Goal: Information Seeking & Learning: Learn about a topic

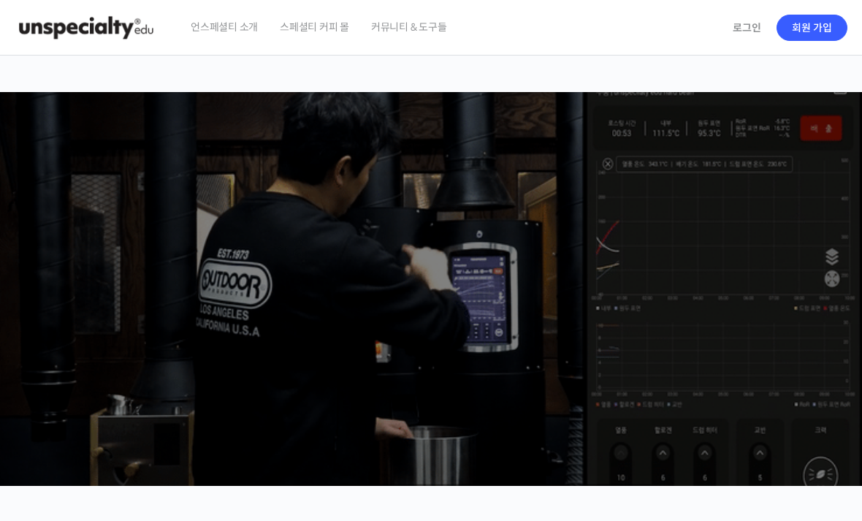
click at [745, 29] on link "로그인" at bounding box center [747, 28] width 46 height 34
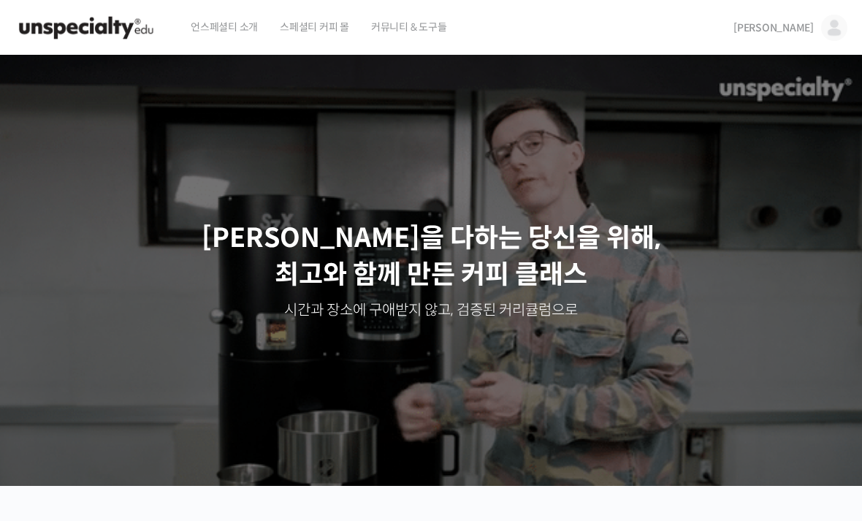
click at [833, 30] on img at bounding box center [834, 28] width 26 height 26
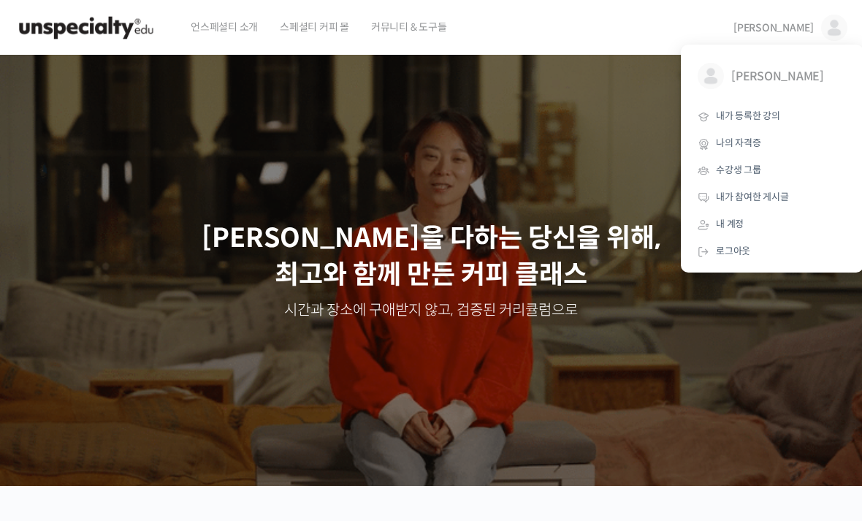
click at [767, 114] on span "내가 등록한 강의" at bounding box center [748, 116] width 64 height 12
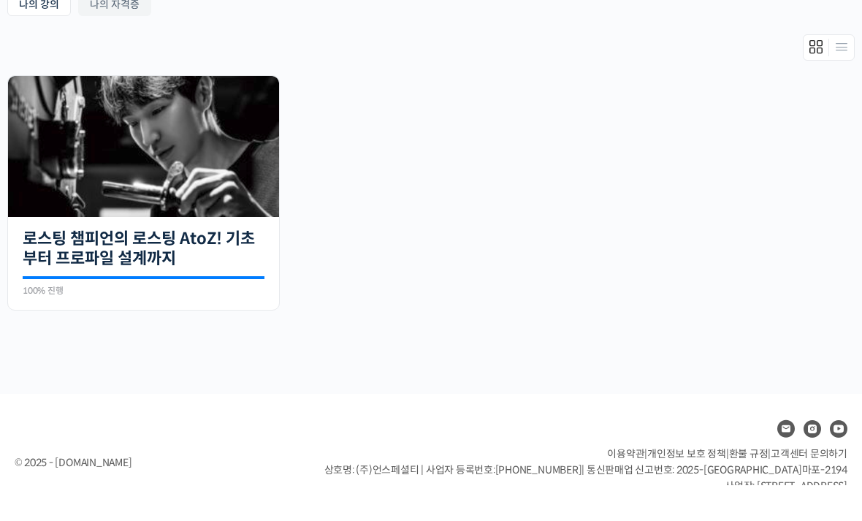
scroll to position [262, 0]
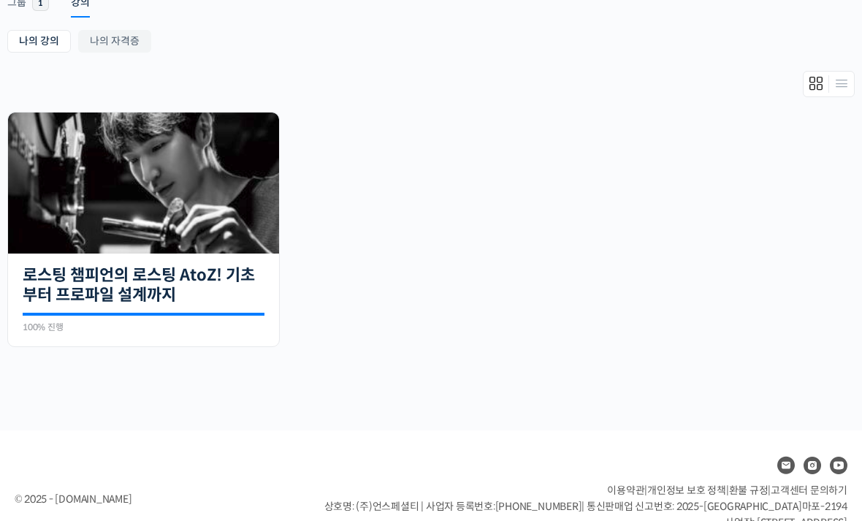
click at [152, 237] on img at bounding box center [143, 182] width 271 height 141
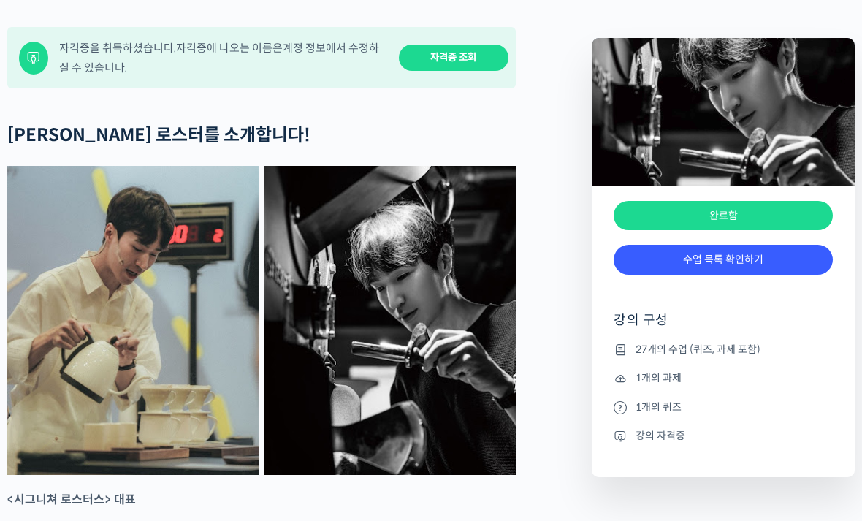
scroll to position [585, 0]
click at [773, 275] on link "수업 목록 확인하기" at bounding box center [722, 260] width 219 height 30
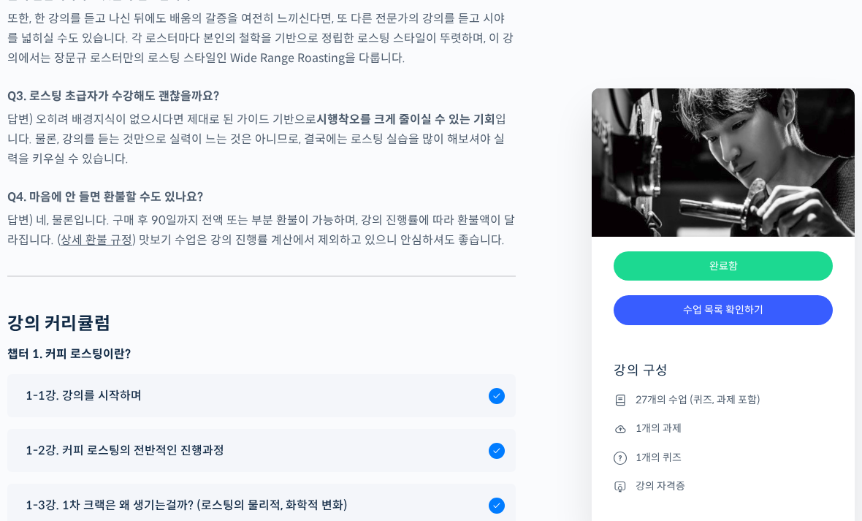
scroll to position [6950, 0]
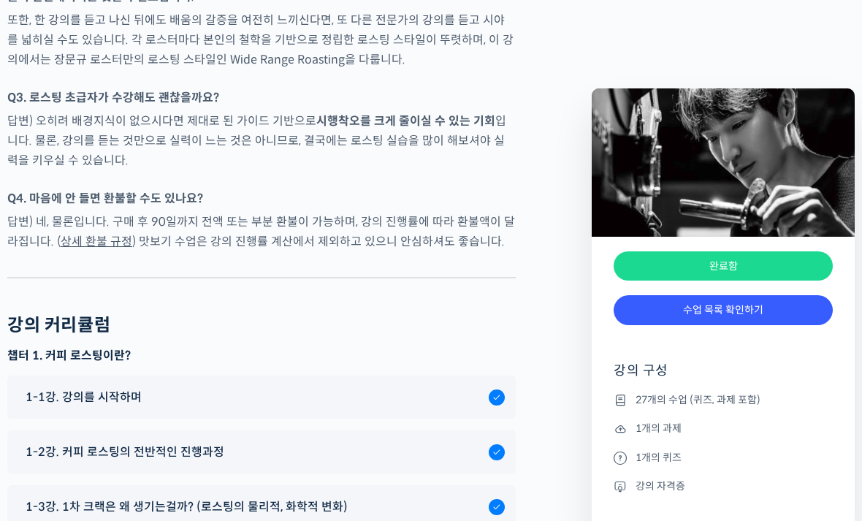
click at [354, 387] on div "1-1강. 강의를 시작하며" at bounding box center [253, 397] width 470 height 20
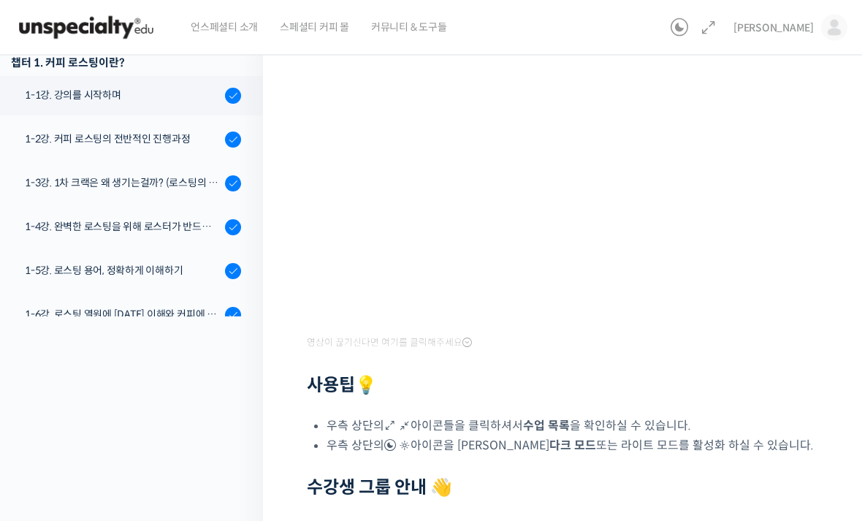
click at [63, 142] on div "1-2강. 커피 로스팅의 전반적인 진행과정" at bounding box center [123, 139] width 196 height 16
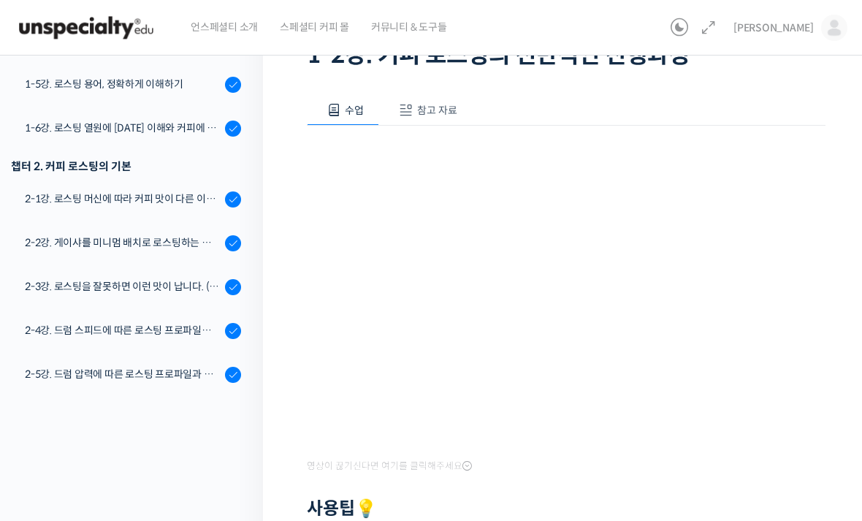
scroll to position [150, 0]
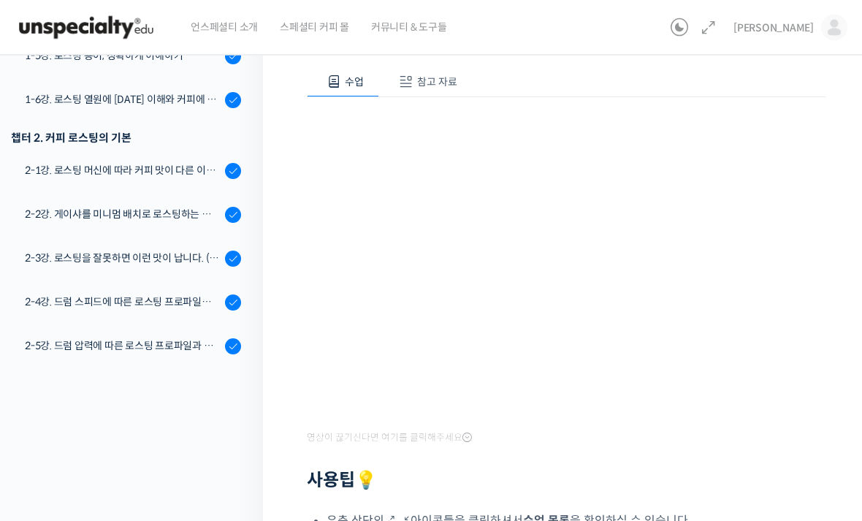
click at [860, 209] on div "로스팅 챔피언의 로스팅 AtoZ! 기초부터 프로파일 설계까지 1-2강. 커피 로스팅의 전반적인 진행과정 완료함 수업 2 / 27 완료함 ← 이…" at bounding box center [566, 331] width 606 height 876
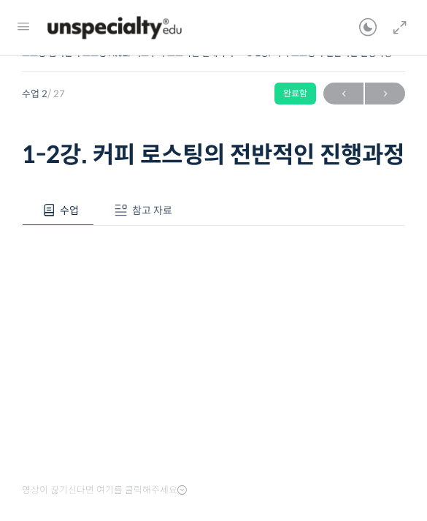
scroll to position [0, 0]
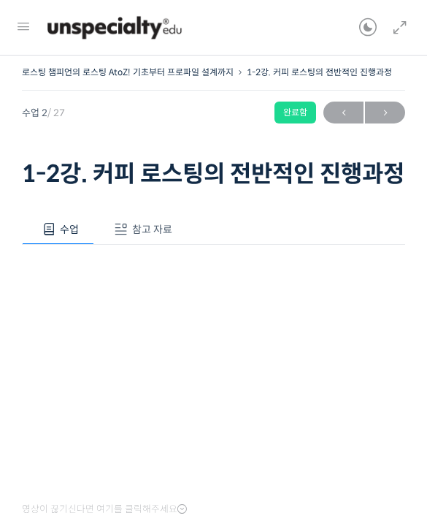
click at [142, 245] on button "참고 자료" at bounding box center [140, 229] width 93 height 31
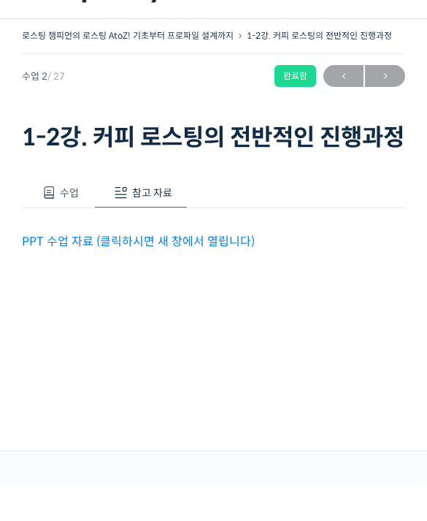
scroll to position [18, 0]
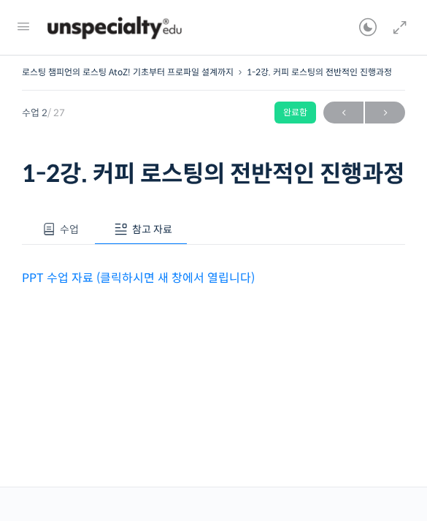
click at [199, 286] on link "PPT 수업 자료 (클릭하시면 새 창에서 열립니다)" at bounding box center [138, 277] width 233 height 15
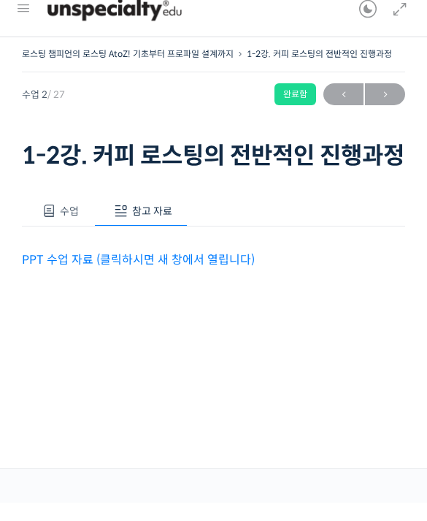
click at [64, 214] on button "수업" at bounding box center [58, 229] width 72 height 31
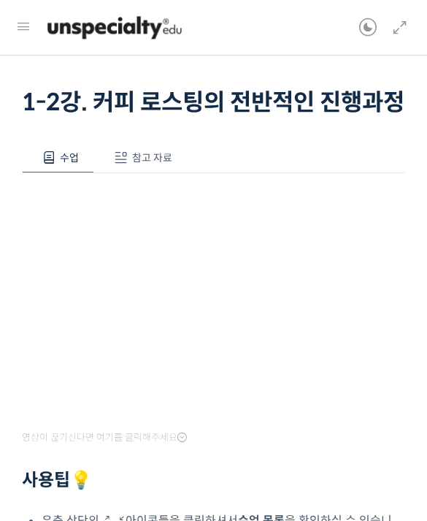
scroll to position [0, 0]
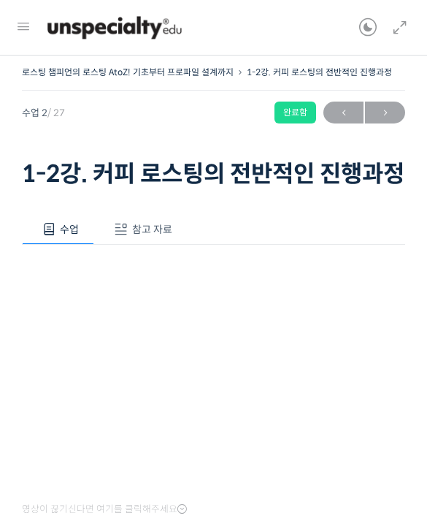
click at [299, 115] on div "완료함" at bounding box center [296, 113] width 42 height 22
click at [383, 110] on span "→" at bounding box center [385, 113] width 40 height 20
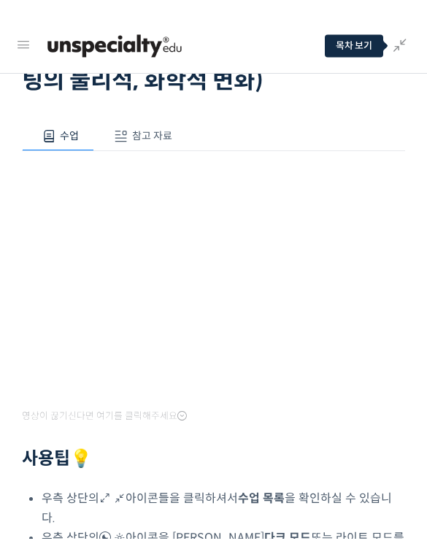
scroll to position [18, 0]
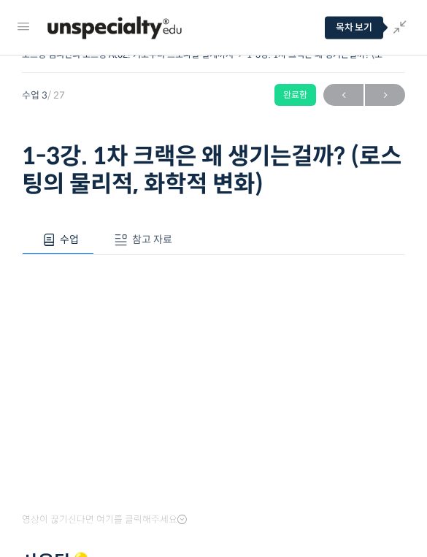
click at [313, 0] on html "언스페셜티 소개 스페셜티 커피 몰 커뮤니티 & 도구들 정원규 정원규 @kyupang21690257445 내가 등록한 강의 나의 자격증 수강생 …" at bounding box center [213, 260] width 427 height 557
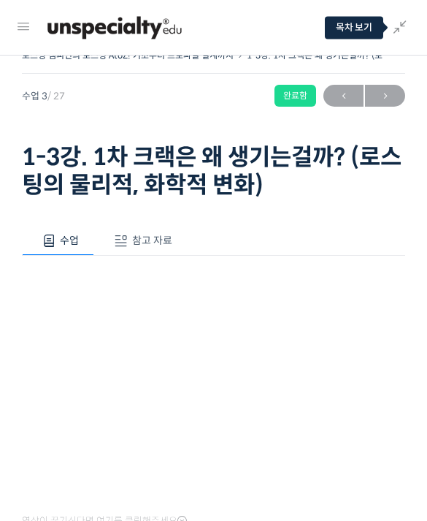
scroll to position [18, 0]
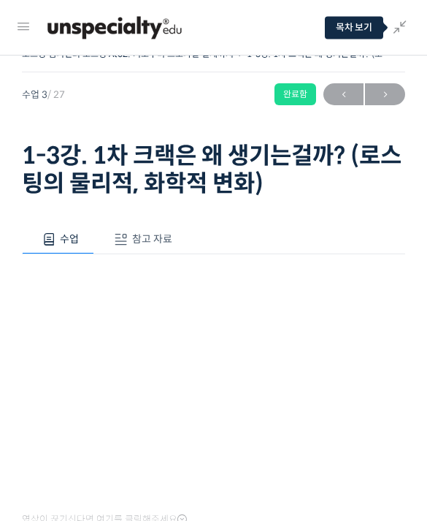
click at [381, 92] on span "→" at bounding box center [385, 95] width 40 height 20
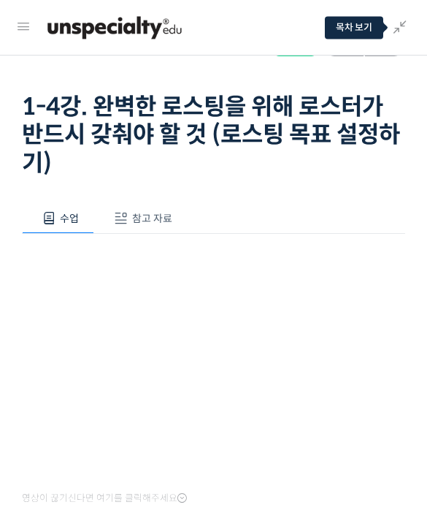
scroll to position [41, 0]
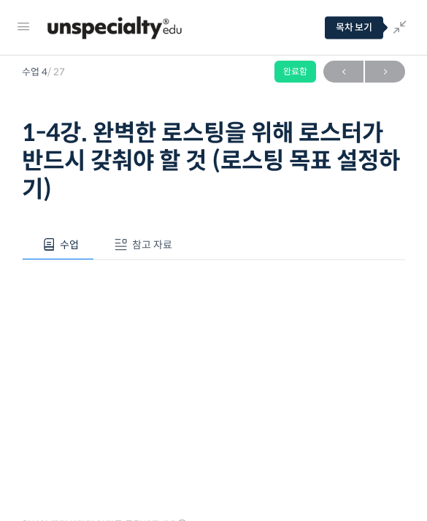
click at [379, 68] on span "→" at bounding box center [385, 72] width 40 height 20
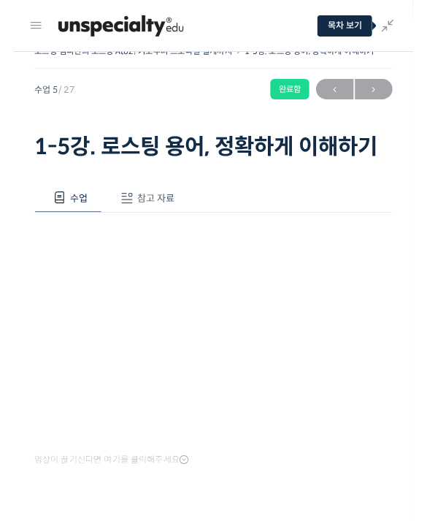
scroll to position [34, 0]
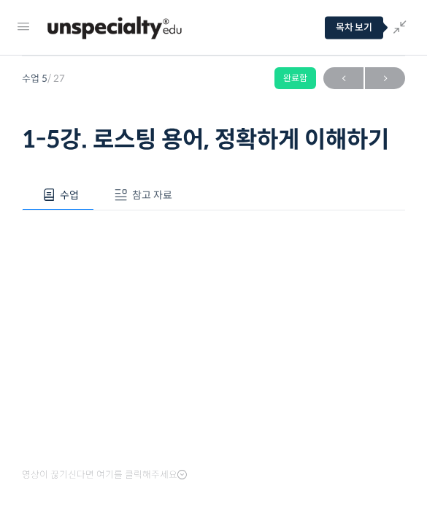
click at [391, 83] on span "→" at bounding box center [385, 79] width 40 height 20
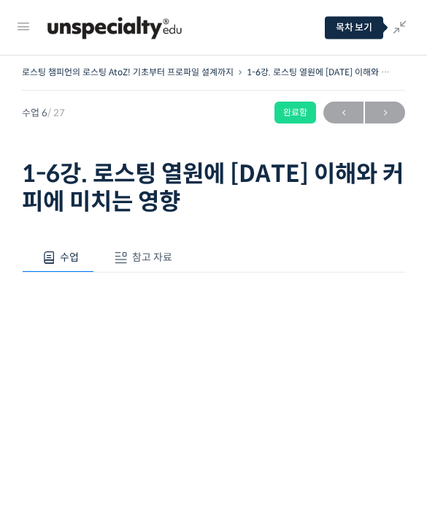
click at [385, 115] on span "→" at bounding box center [385, 113] width 40 height 20
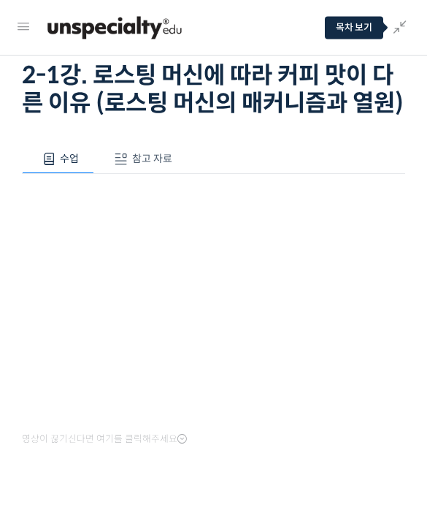
scroll to position [58, 0]
